Goal: Find specific page/section: Find specific page/section

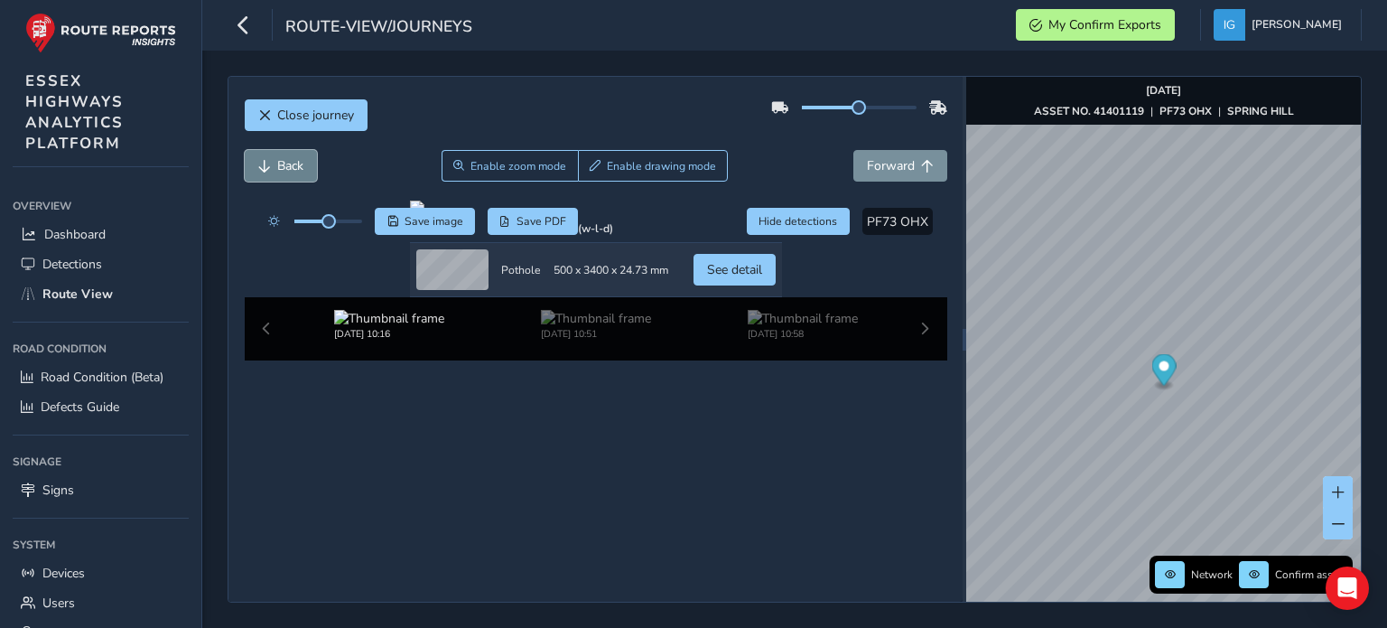
click at [262, 162] on span "Back" at bounding box center [264, 166] width 13 height 13
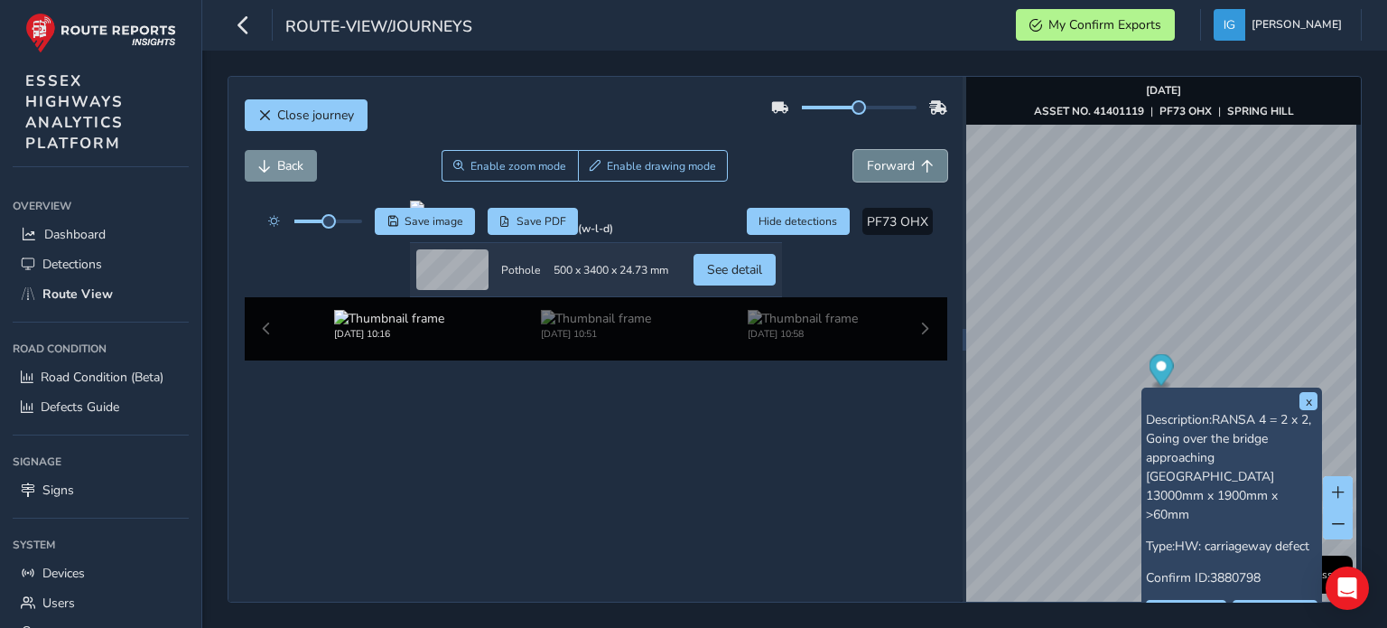
click at [867, 168] on span "Forward" at bounding box center [891, 165] width 48 height 17
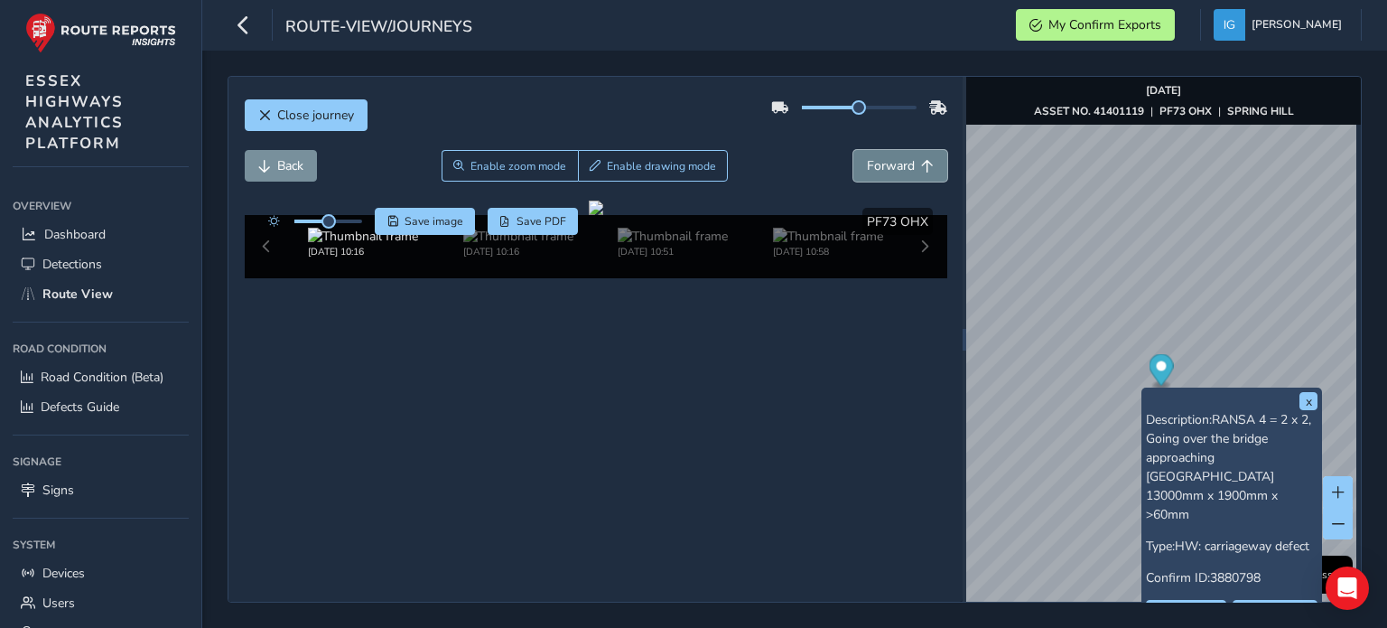
click at [867, 168] on span "Forward" at bounding box center [891, 165] width 48 height 17
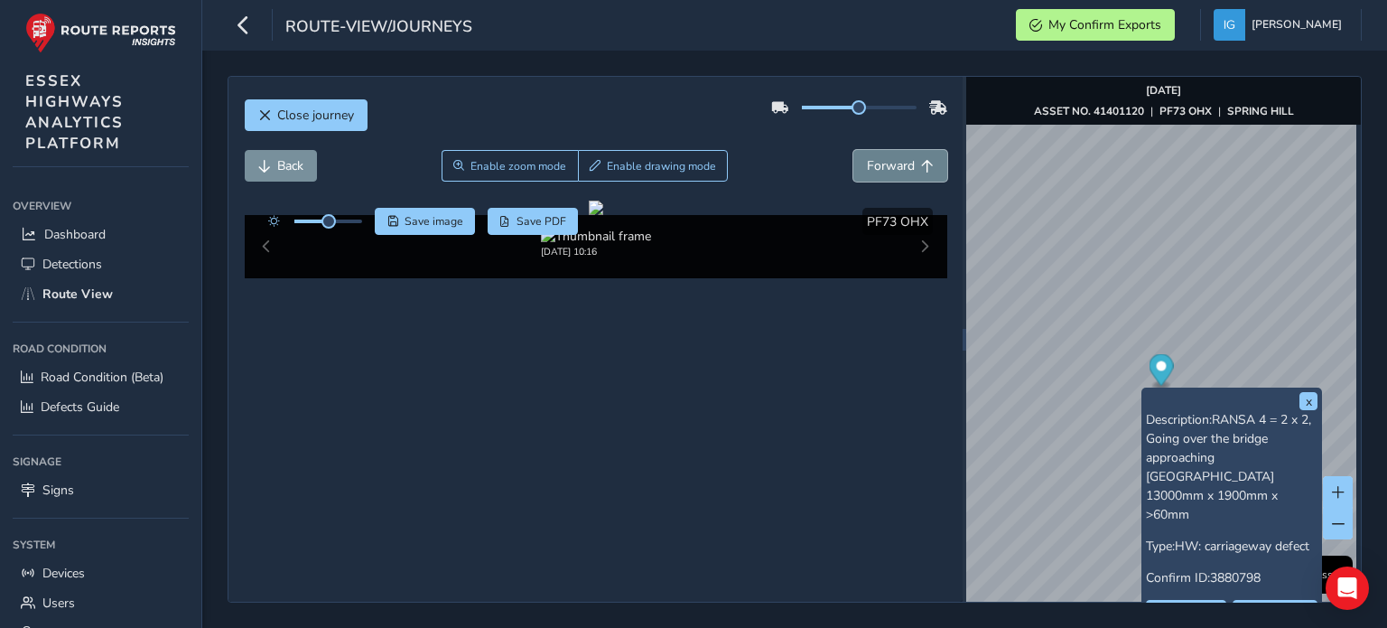
click at [867, 168] on span "Forward" at bounding box center [891, 165] width 48 height 17
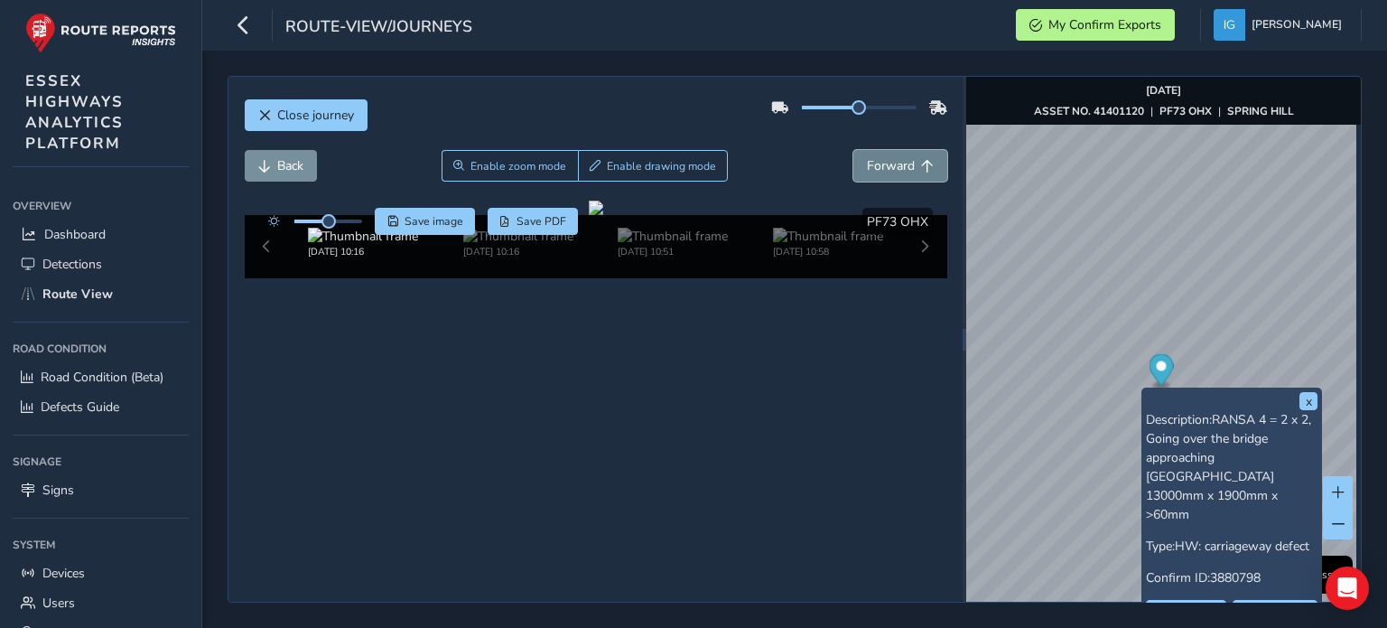
click at [867, 168] on span "Forward" at bounding box center [891, 165] width 48 height 17
click at [281, 164] on span "Back" at bounding box center [290, 165] width 26 height 17
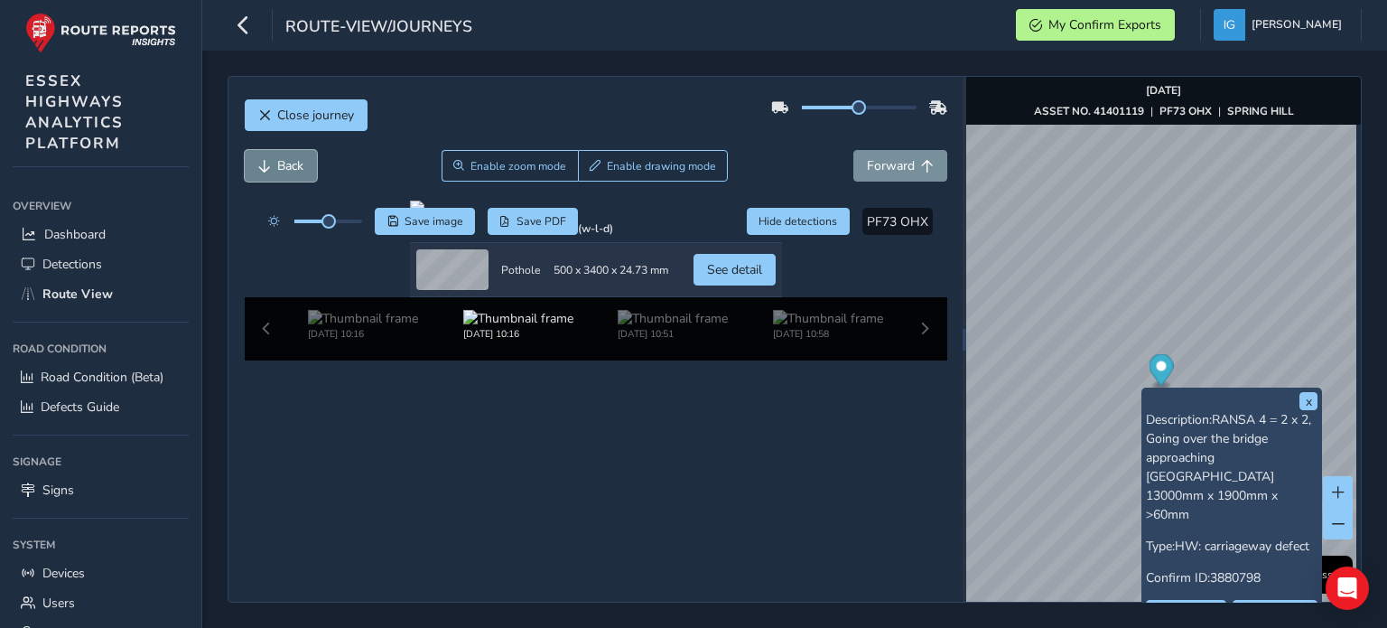
click at [281, 164] on span "Back" at bounding box center [290, 165] width 26 height 17
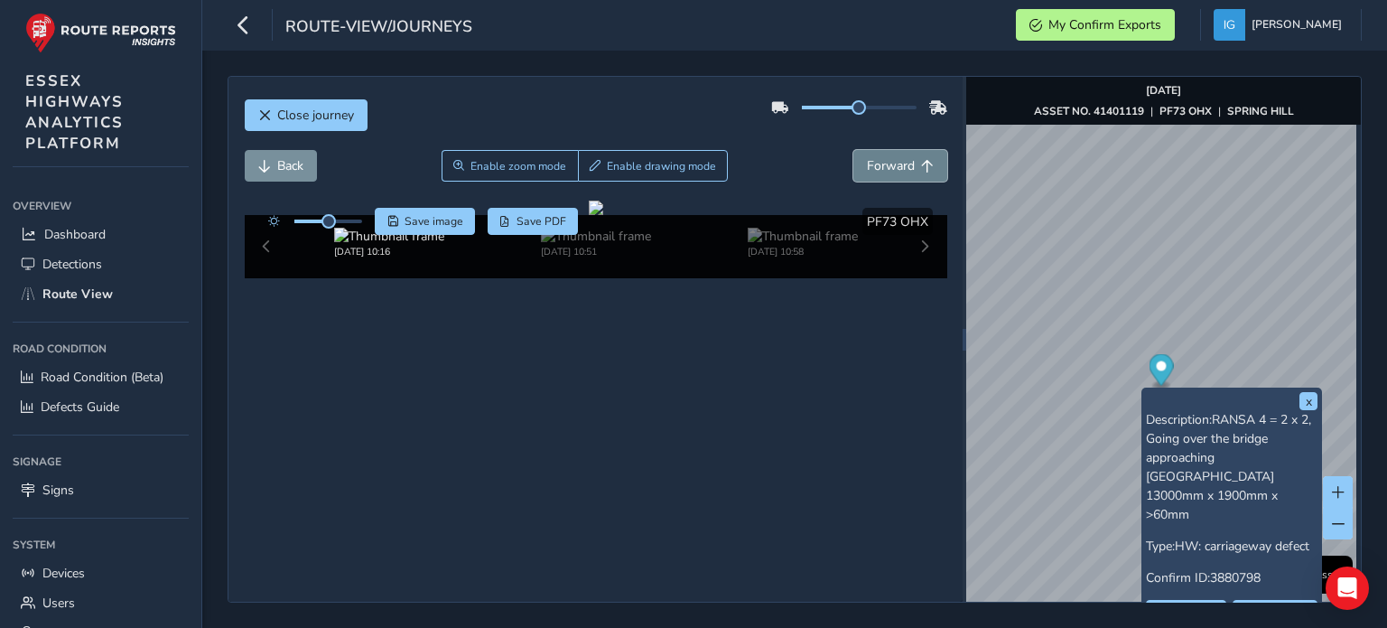
click at [870, 160] on span "Forward" at bounding box center [891, 165] width 48 height 17
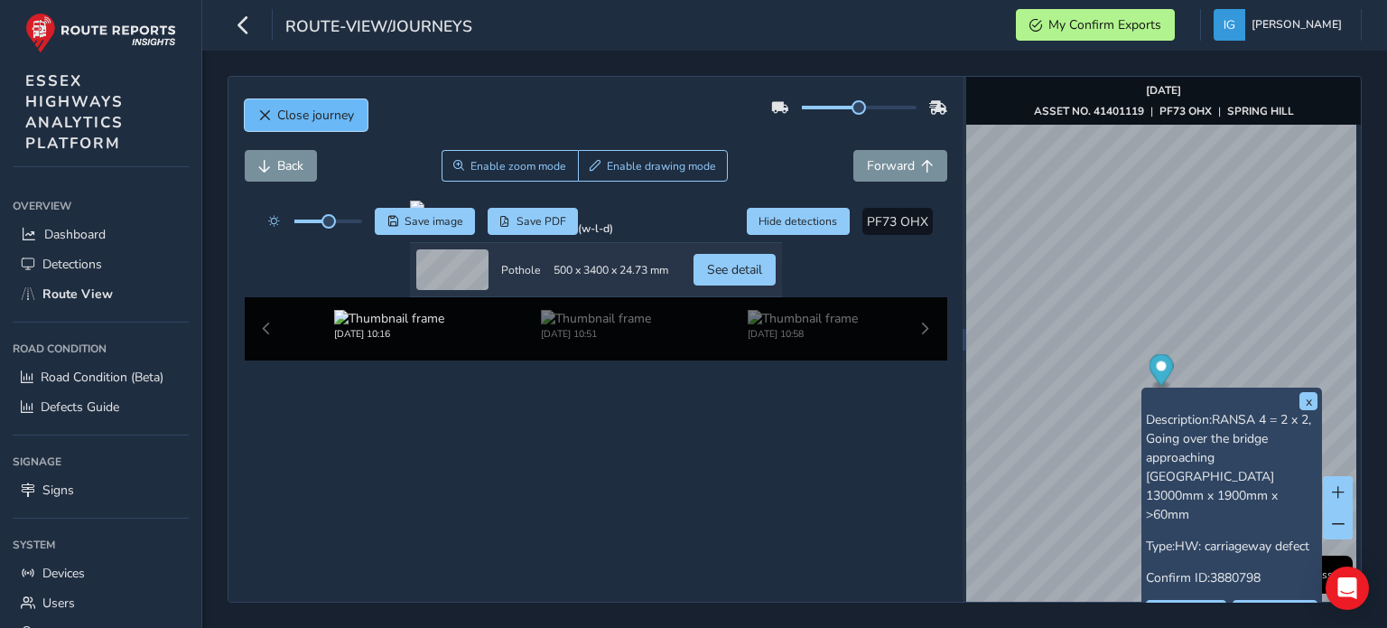
click at [292, 116] on span "Close journey" at bounding box center [315, 115] width 77 height 17
